Goal: Task Accomplishment & Management: Use online tool/utility

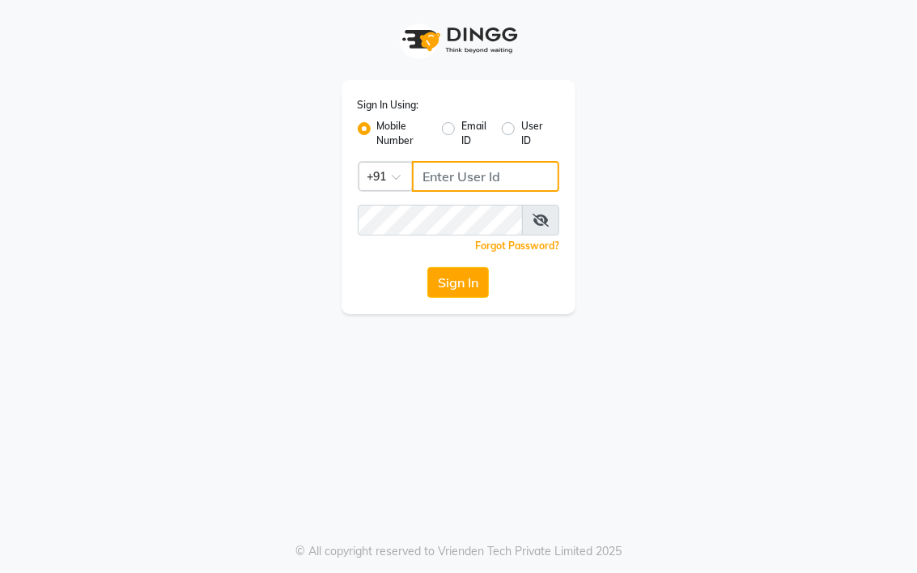
click at [467, 178] on input "Username" at bounding box center [486, 176] width 148 height 31
type input "8428442844"
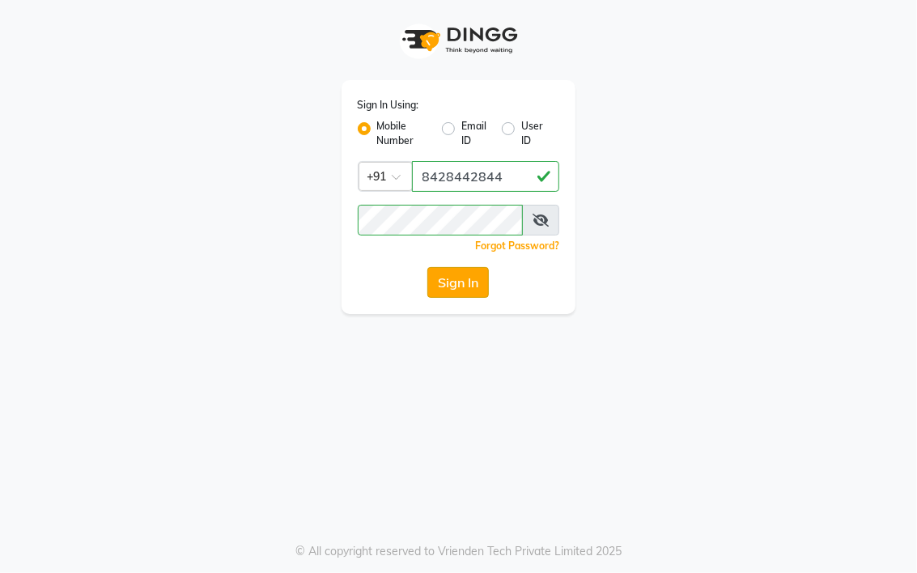
click at [454, 291] on button "Sign In" at bounding box center [458, 282] width 62 height 31
